Goal: Task Accomplishment & Management: Manage account settings

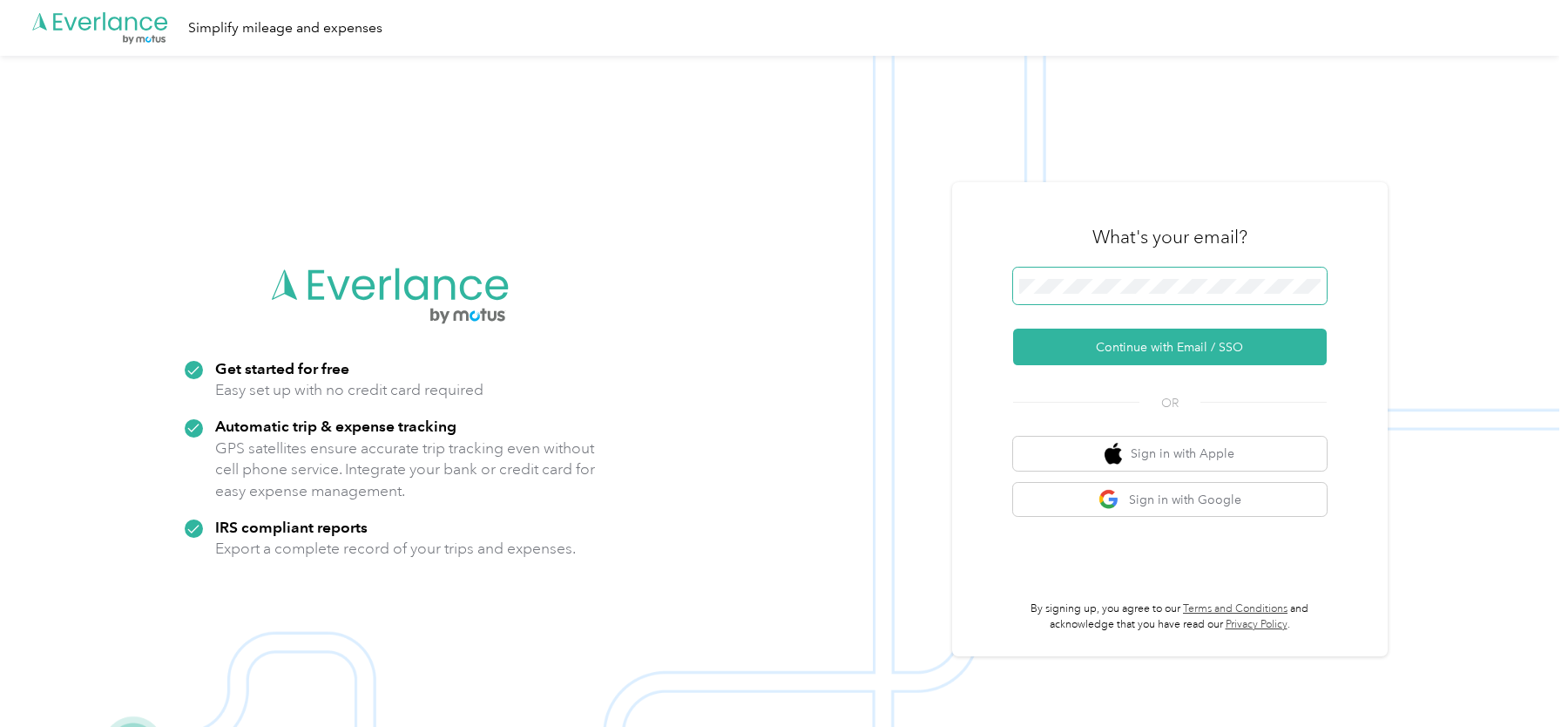
click at [1113, 271] on span at bounding box center [1169, 286] width 314 height 37
click at [1062, 232] on div "What's your email?" at bounding box center [1169, 237] width 314 height 61
click at [1087, 310] on div at bounding box center [1169, 289] width 314 height 42
click at [1084, 336] on button "Continue with Email / SSO" at bounding box center [1169, 346] width 314 height 37
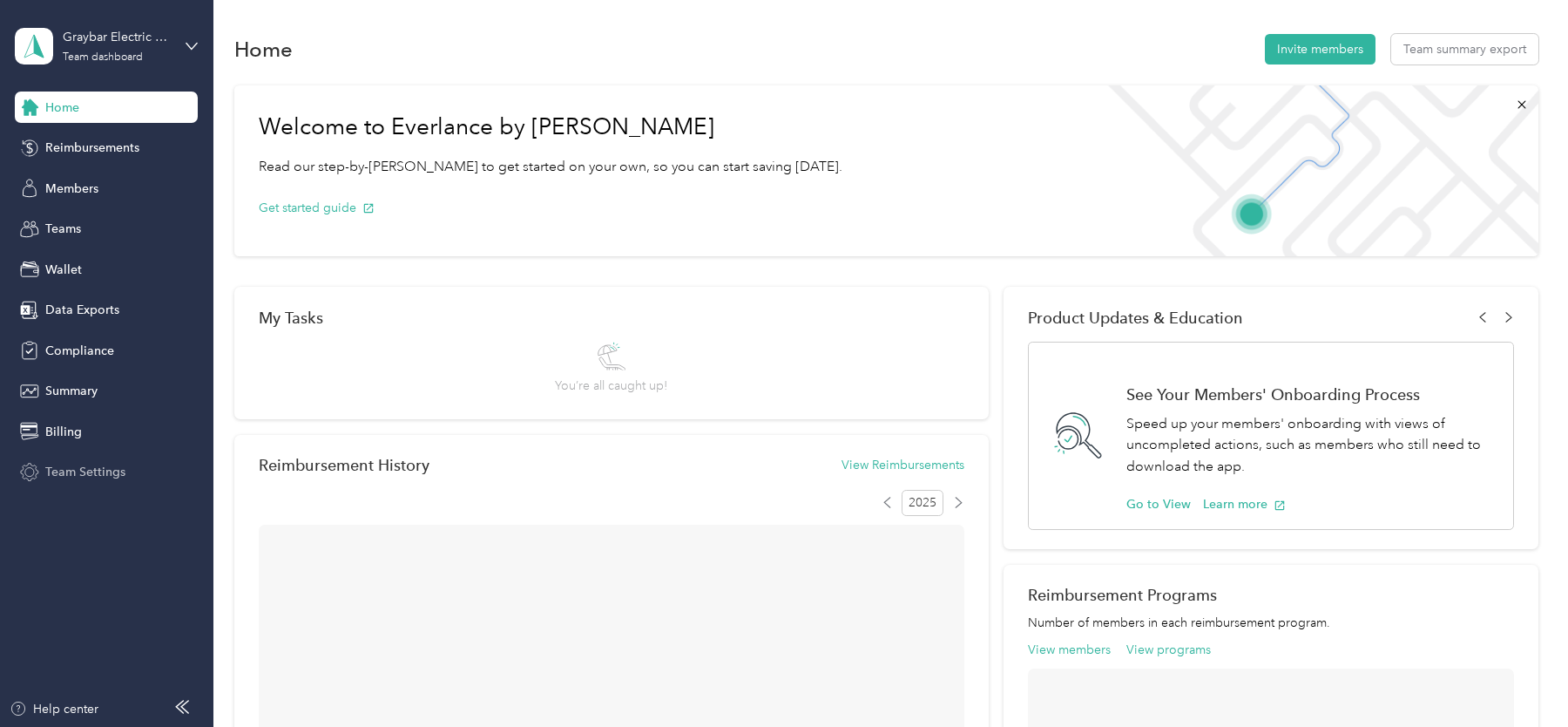
click at [111, 474] on span "Team Settings" at bounding box center [85, 472] width 80 height 18
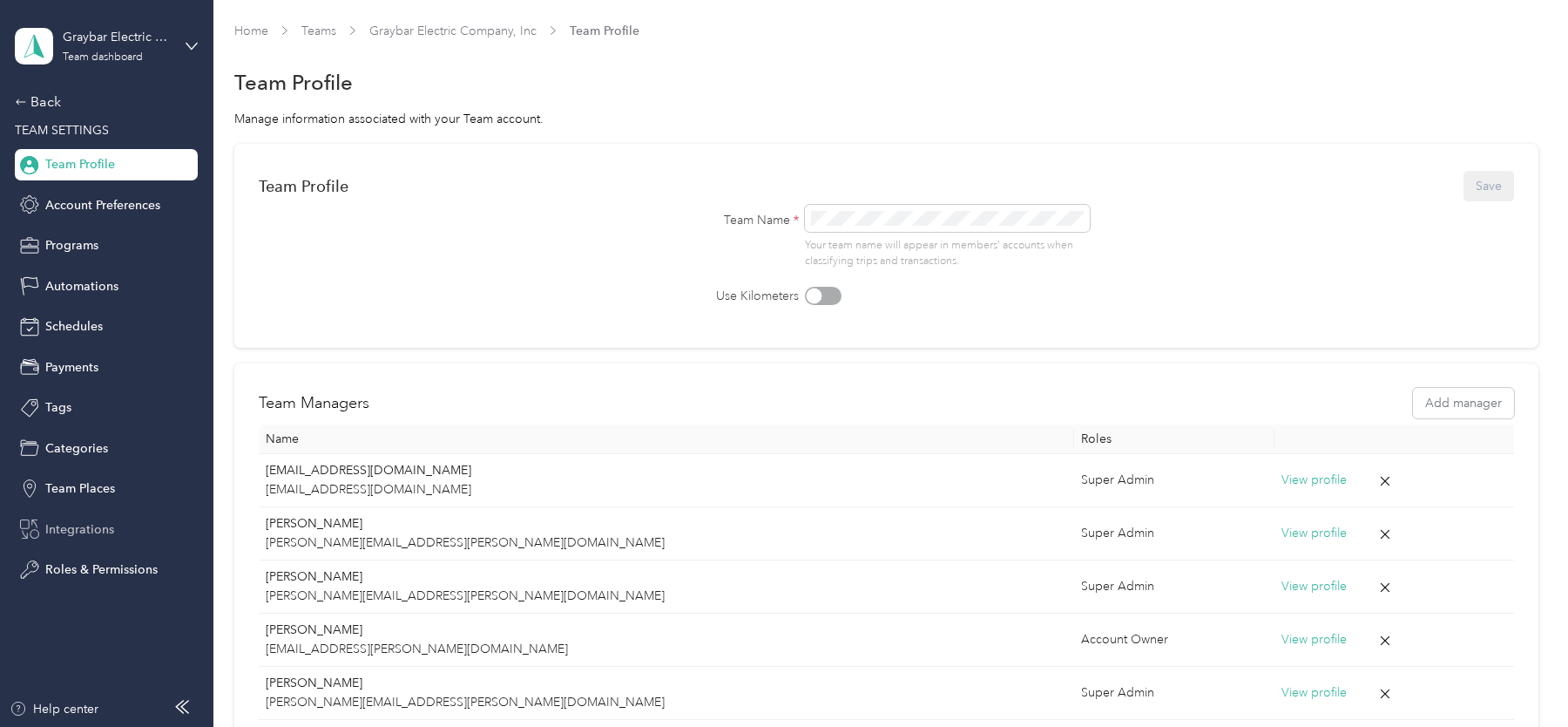
click at [138, 529] on div "Integrations" at bounding box center [105, 529] width 183 height 32
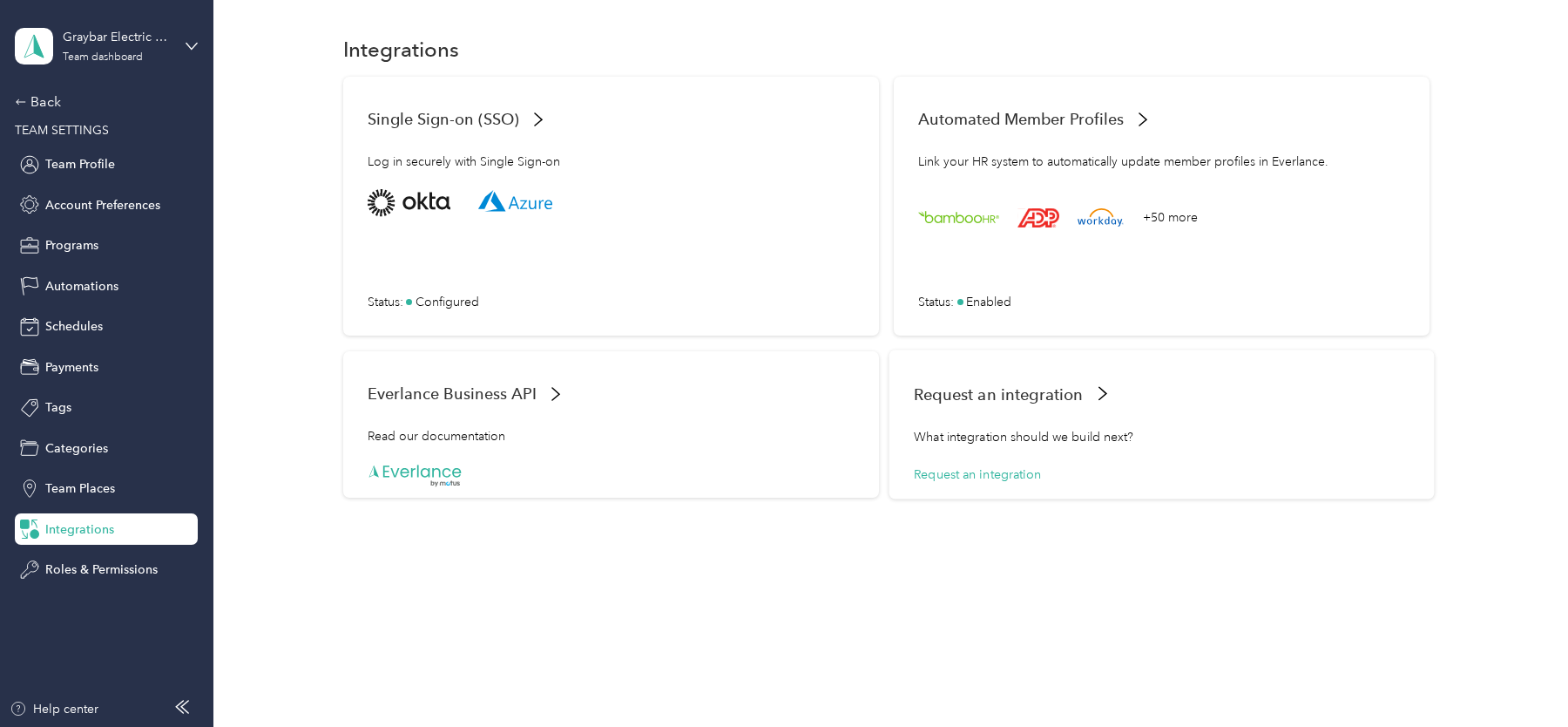
click at [1131, 217] on div "+50 more" at bounding box center [1161, 217] width 487 height 26
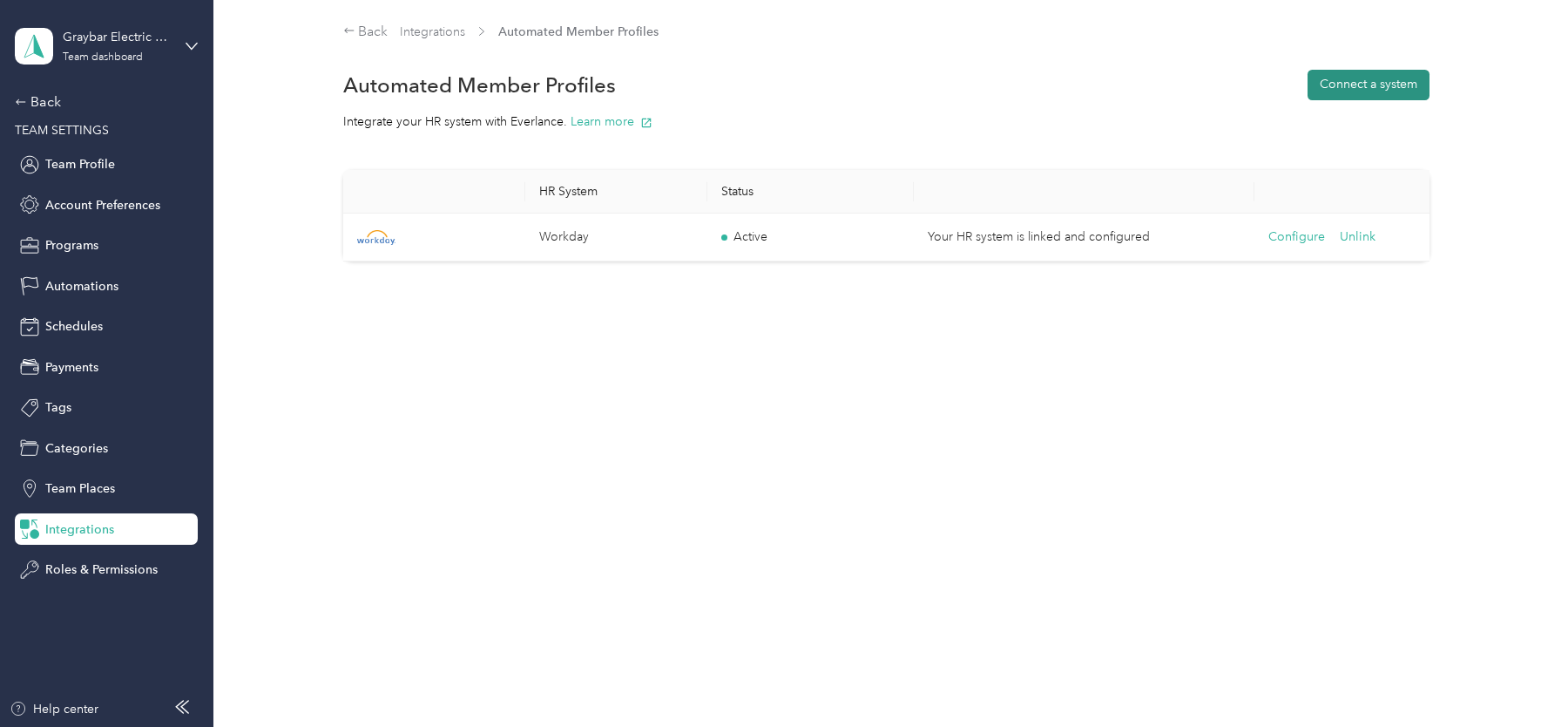
click at [1372, 87] on button "Connect a system" at bounding box center [1368, 85] width 122 height 31
click at [184, 55] on div "Graybar Electric Company, Inc Team dashboard" at bounding box center [105, 46] width 183 height 61
click at [105, 231] on div "Log out" at bounding box center [198, 223] width 343 height 31
